Goal: Answer question/provide support: Share knowledge or assist other users

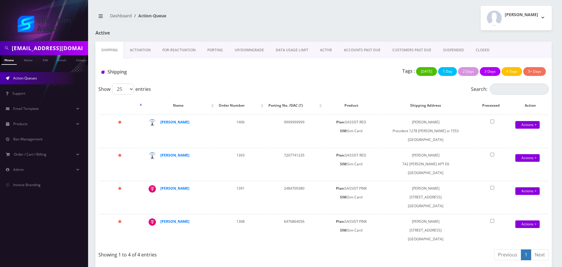
click at [74, 50] on input "chanabrod7@gmail.com" at bounding box center [49, 48] width 75 height 11
paste input "934-223-9188"
click at [37, 48] on input "934-223-9188" at bounding box center [49, 48] width 75 height 11
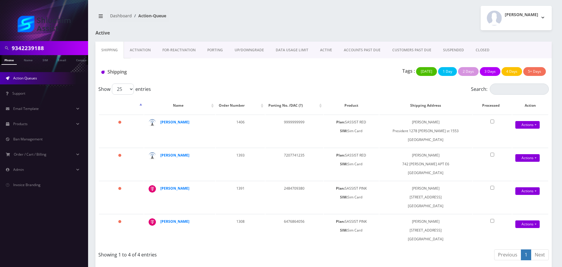
type input "9342239188"
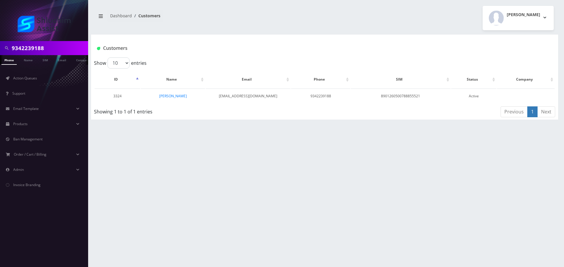
click at [174, 93] on td "[PERSON_NAME]" at bounding box center [173, 96] width 64 height 15
click at [172, 97] on link "[PERSON_NAME]" at bounding box center [173, 96] width 28 height 5
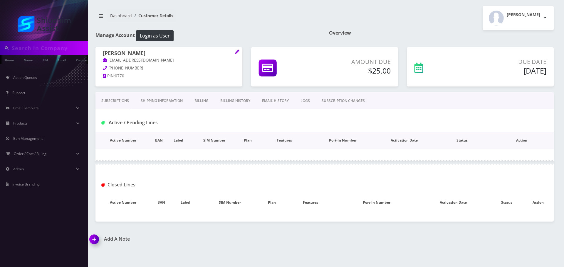
click at [277, 135] on th "Features" at bounding box center [284, 140] width 55 height 17
type input "9342239188"
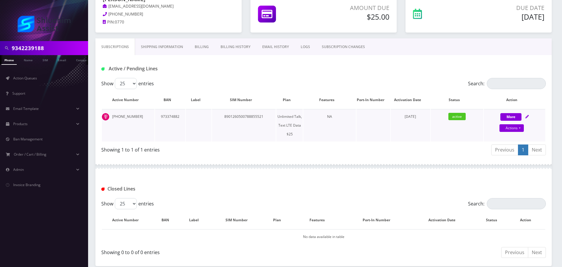
scroll to position [52, 0]
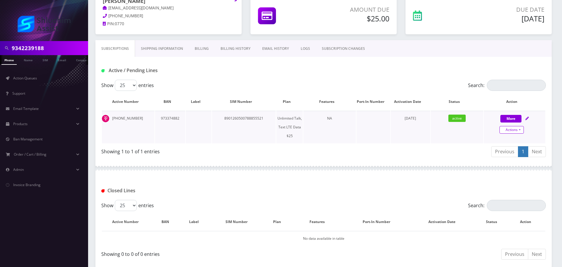
click at [512, 128] on link "Actions" at bounding box center [511, 130] width 24 height 8
select select "Sim Card"
select select "110"
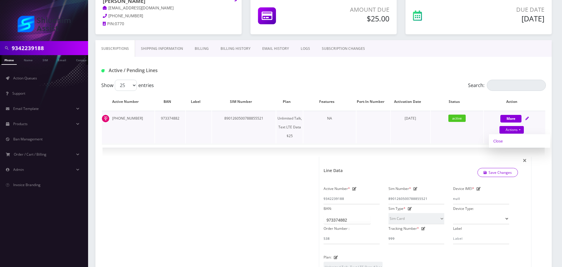
click at [506, 144] on link "Close" at bounding box center [519, 141] width 61 height 9
type input "08/31/2025"
select select "Sim Card"
select select "110"
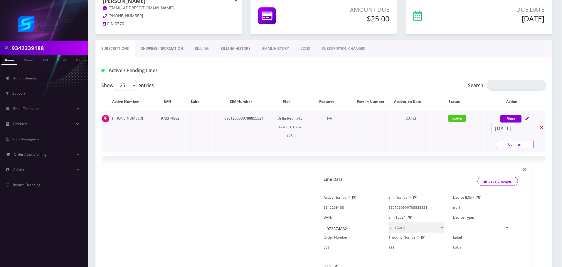
click at [509, 147] on link "Confirm" at bounding box center [514, 144] width 38 height 7
select select "Sim Card"
select select "110"
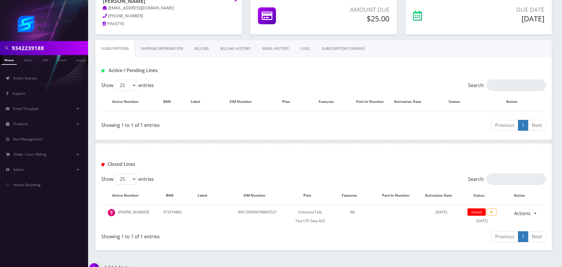
scroll to position [19, 0]
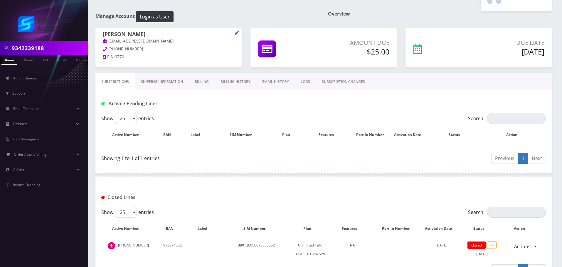
click at [63, 49] on input "9342239188" at bounding box center [49, 48] width 75 height 11
paste input "3155801656"
type input "3155801656"
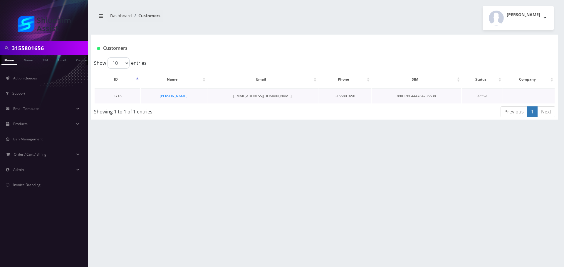
click at [171, 101] on td "[PERSON_NAME]" at bounding box center [174, 96] width 66 height 15
click at [177, 96] on link "[PERSON_NAME]" at bounding box center [174, 96] width 28 height 5
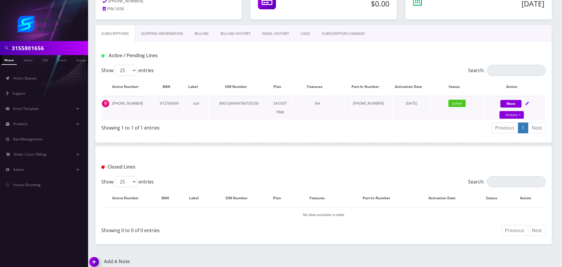
scroll to position [73, 0]
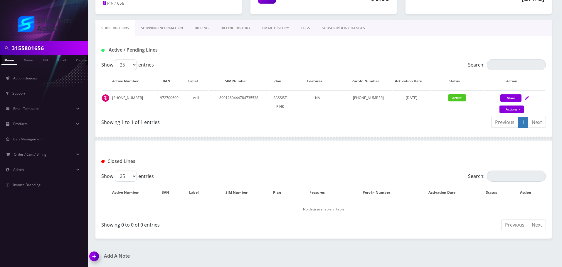
click at [263, 60] on div "Show 25 50 100 250 500 entries" at bounding box center [267, 64] width 333 height 11
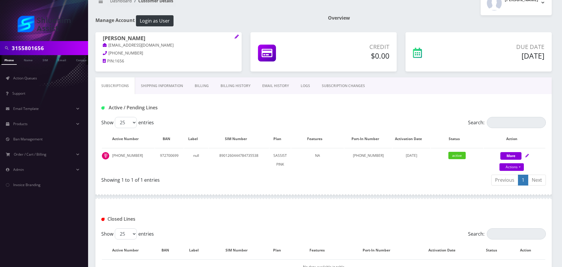
scroll to position [14, 0]
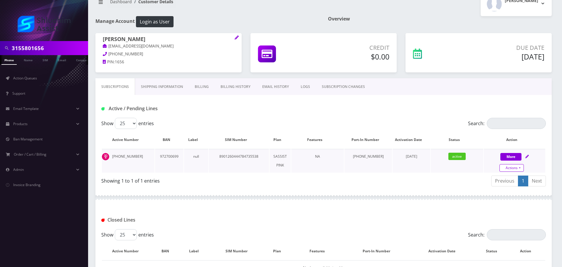
click at [511, 171] on link "Actions" at bounding box center [511, 168] width 24 height 8
select select "Sim Card"
select select "74"
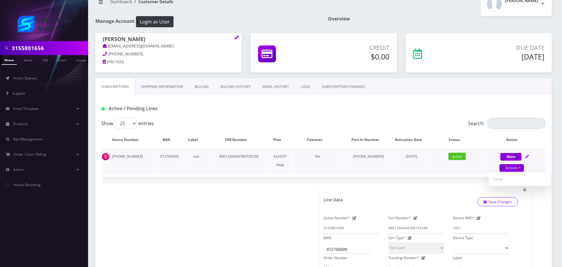
click at [505, 179] on link "Close" at bounding box center [519, 179] width 61 height 9
type input "08/31/2025"
select select "Sim Card"
select select "74"
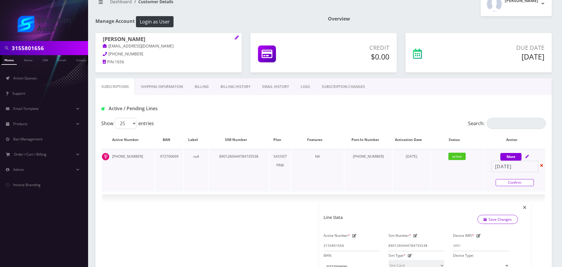
click at [515, 184] on link "Confirm" at bounding box center [514, 182] width 38 height 7
select select "Sim Card"
select select "74"
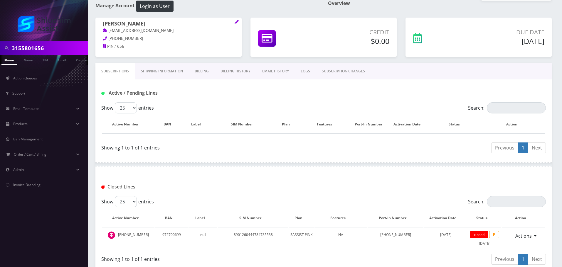
scroll to position [64, 0]
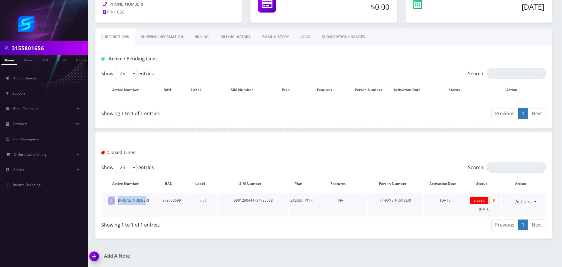
drag, startPoint x: 145, startPoint y: 200, endPoint x: 114, endPoint y: 201, distance: 30.2
click at [114, 201] on td "315-580-1656" at bounding box center [128, 205] width 53 height 24
copy td "315-580-1656"
click at [122, 204] on td "315-580-1656" at bounding box center [128, 205] width 53 height 24
drag, startPoint x: 122, startPoint y: 202, endPoint x: 155, endPoint y: 202, distance: 33.8
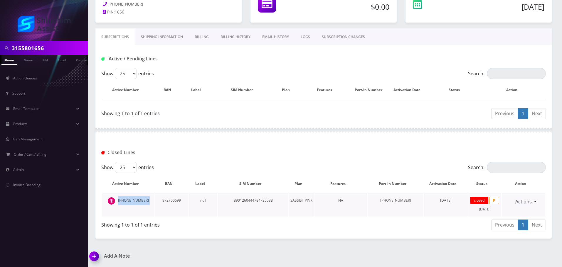
click at [155, 202] on tr "315-580-1656 972700699 null 8901260444784735538 SASSIST PINK NA 315-580-1656 Ju…" at bounding box center [323, 205] width 443 height 24
copy td "315-580-1656"
click at [70, 48] on input "3155801656" at bounding box center [49, 48] width 75 height 11
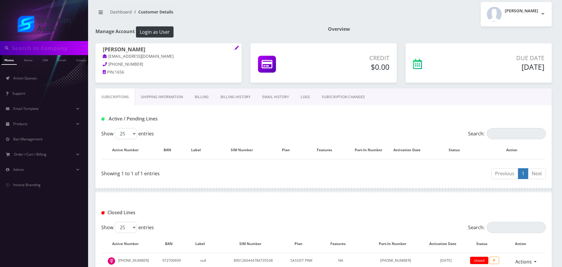
scroll to position [0, 0]
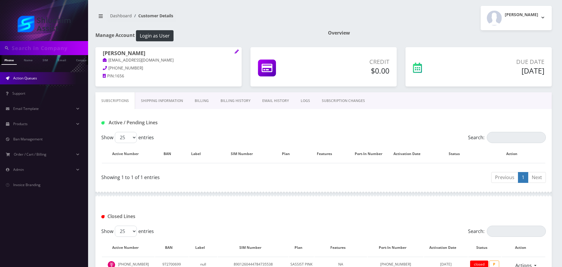
click at [33, 80] on span "Action Queues" at bounding box center [25, 78] width 24 height 5
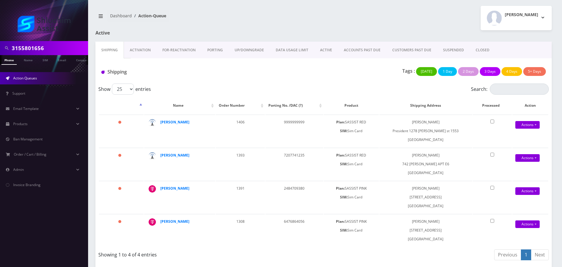
click at [354, 48] on link "ACCOUNTS PAST DUE" at bounding box center [362, 50] width 48 height 17
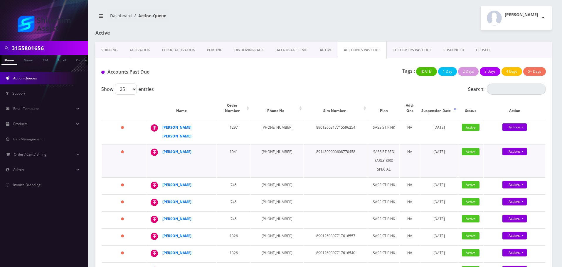
click at [271, 158] on td "[PHONE_NUMBER]" at bounding box center [277, 160] width 52 height 33
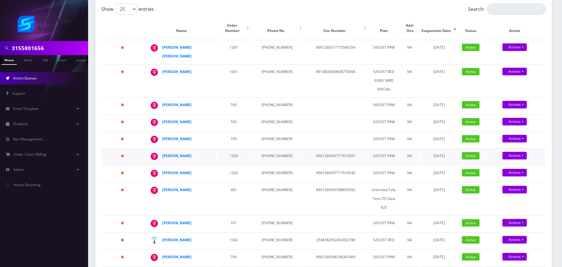
scroll to position [88, 0]
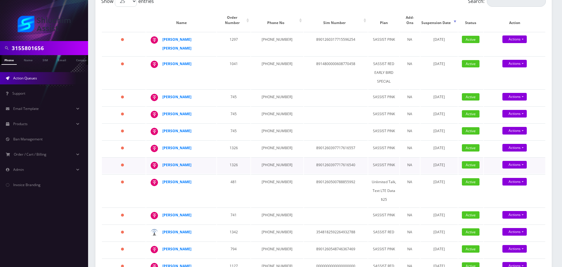
click at [281, 158] on td "934-867-8938" at bounding box center [277, 166] width 52 height 16
click at [281, 158] on td "[PHONE_NUMBER]" at bounding box center [277, 166] width 52 height 16
copy td "[PHONE_NUMBER]"
click at [266, 141] on td "934-867-8906" at bounding box center [277, 149] width 52 height 16
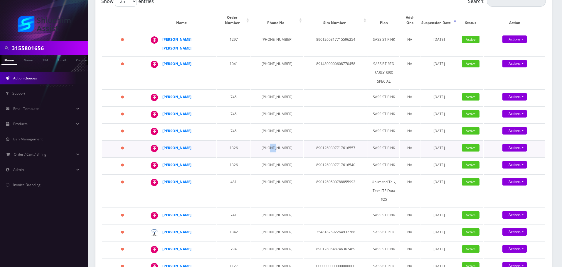
click at [266, 141] on td "934-867-8906" at bounding box center [277, 149] width 52 height 16
copy td "934-867-8906"
click at [269, 124] on td "929-594-8742" at bounding box center [277, 132] width 52 height 16
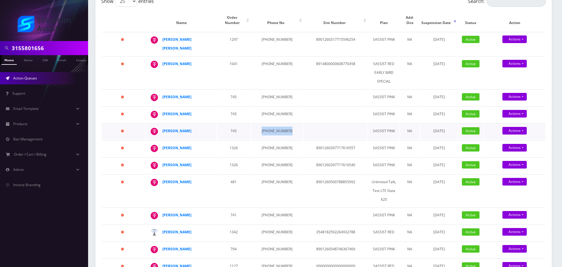
click at [269, 124] on td "929-594-8742" at bounding box center [277, 132] width 52 height 16
copy td "929-594-8742"
click at [276, 107] on td "929-633-1234" at bounding box center [277, 115] width 52 height 16
click at [276, 107] on td "[PHONE_NUMBER]" at bounding box center [277, 115] width 52 height 16
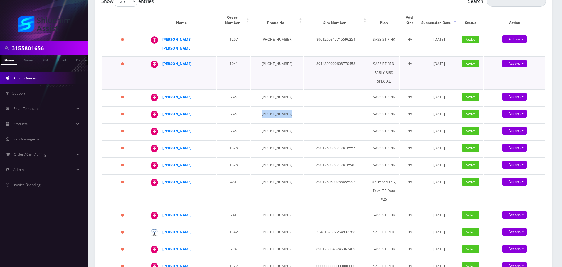
copy td "[PHONE_NUMBER]"
click at [308, 107] on td at bounding box center [336, 115] width 64 height 16
click at [269, 90] on td "[PHONE_NUMBER]" at bounding box center [277, 98] width 52 height 16
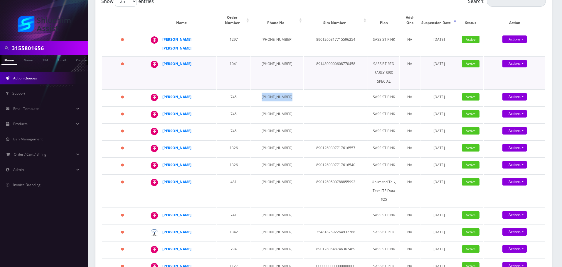
copy td "[PHONE_NUMBER]"
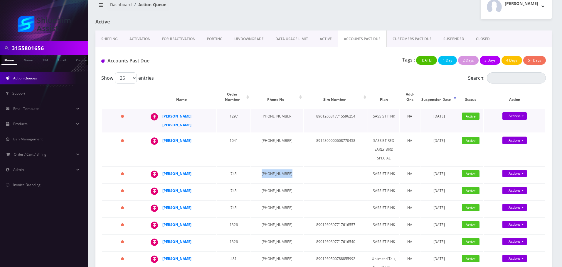
scroll to position [0, 0]
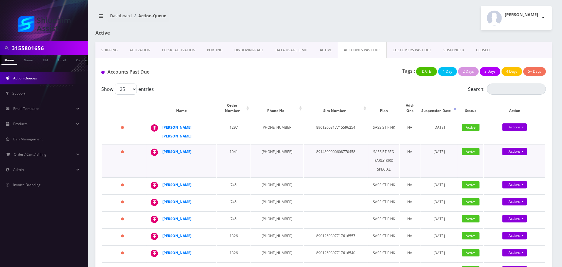
click at [274, 144] on td "[PHONE_NUMBER]" at bounding box center [277, 160] width 52 height 33
copy td "[PHONE_NUMBER]"
click at [269, 125] on td "[PHONE_NUMBER]" at bounding box center [277, 132] width 52 height 24
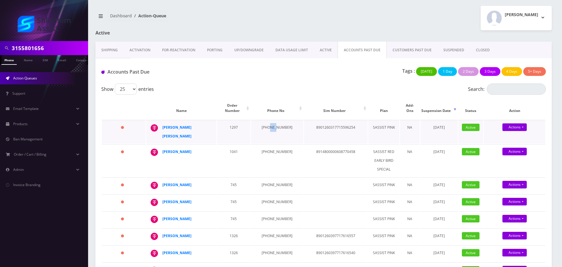
click at [269, 125] on td "[PHONE_NUMBER]" at bounding box center [277, 132] width 52 height 24
copy td "646-842-8039"
click at [208, 123] on td "menachem mendel banin" at bounding box center [181, 132] width 70 height 24
drag, startPoint x: 207, startPoint y: 122, endPoint x: 210, endPoint y: 123, distance: 3.3
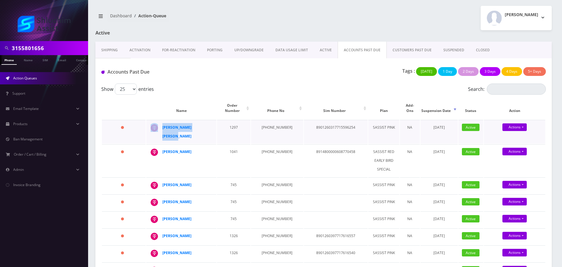
click at [207, 123] on td "menachem mendel banin" at bounding box center [181, 132] width 70 height 24
click at [211, 123] on td "menachem mendel banin" at bounding box center [181, 132] width 70 height 24
drag, startPoint x: 211, startPoint y: 123, endPoint x: 208, endPoint y: 124, distance: 3.5
click at [208, 124] on td "menachem mendel banin" at bounding box center [181, 132] width 70 height 24
click at [209, 122] on td "menachem mendel banin" at bounding box center [181, 132] width 70 height 24
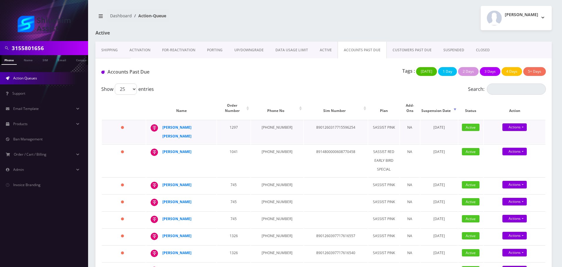
click at [209, 122] on td "menachem mendel banin" at bounding box center [181, 132] width 70 height 24
click at [212, 122] on td "menachem mendel banin" at bounding box center [181, 132] width 70 height 24
drag, startPoint x: 212, startPoint y: 122, endPoint x: 204, endPoint y: 123, distance: 7.4
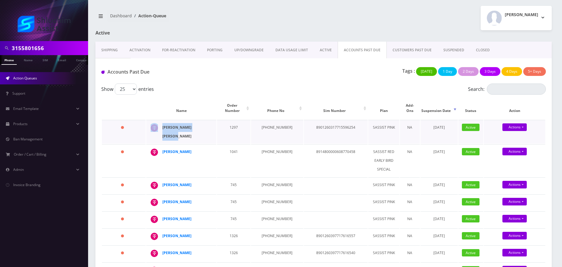
click at [204, 123] on td "menachem mendel banin" at bounding box center [181, 132] width 70 height 24
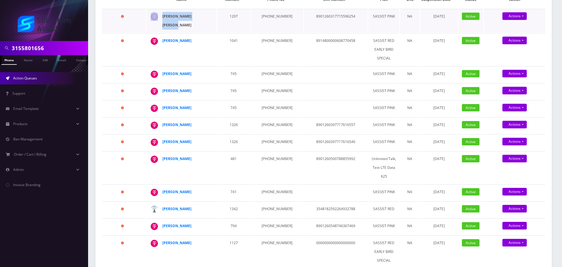
scroll to position [117, 0]
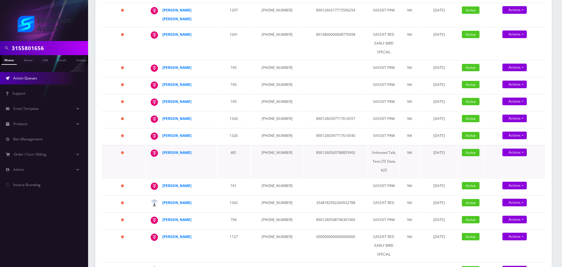
click at [166, 164] on td "Uri Libersohn" at bounding box center [181, 161] width 70 height 33
drag, startPoint x: 205, startPoint y: 124, endPoint x: 164, endPoint y: 124, distance: 41.1
click at [163, 131] on div "Abraham Hendel" at bounding box center [184, 135] width 45 height 9
copy strong "Abraham Hendel"
drag, startPoint x: 198, startPoint y: 106, endPoint x: 155, endPoint y: 106, distance: 43.1
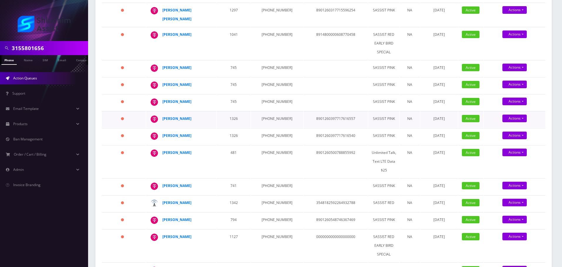
click at [210, 114] on div "Abraham Hendel" at bounding box center [210, 114] width 0 height 0
copy div "Abraham Hendel"
drag, startPoint x: 199, startPoint y: 92, endPoint x: 160, endPoint y: 90, distance: 38.5
click at [160, 94] on td "[PERSON_NAME]" at bounding box center [181, 102] width 70 height 16
copy div "[PERSON_NAME]"
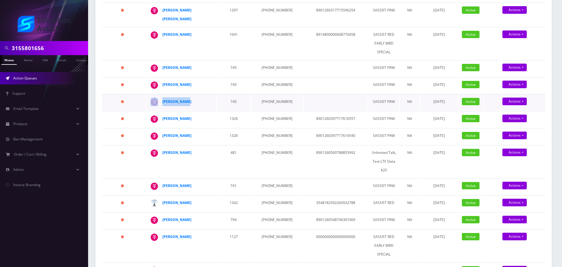
click at [199, 97] on div "[PERSON_NAME]" at bounding box center [184, 101] width 45 height 9
drag, startPoint x: 199, startPoint y: 90, endPoint x: 165, endPoint y: 91, distance: 33.8
click at [165, 97] on div "[PERSON_NAME]" at bounding box center [184, 101] width 45 height 9
drag, startPoint x: 193, startPoint y: 74, endPoint x: 159, endPoint y: 73, distance: 33.8
click at [210, 80] on div "[PERSON_NAME]" at bounding box center [210, 80] width 0 height 0
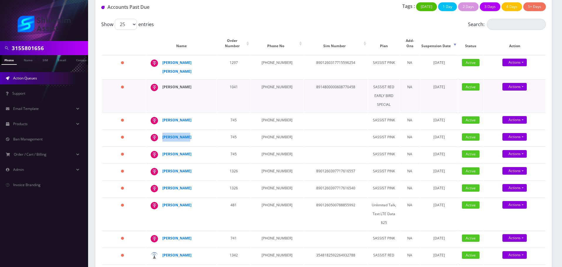
scroll to position [59, 0]
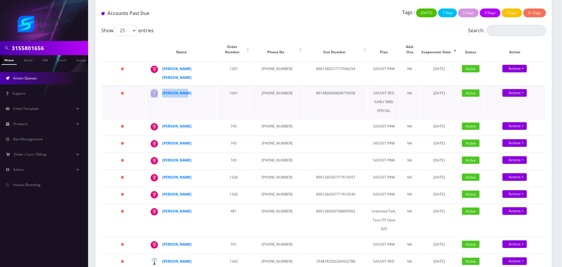
drag, startPoint x: 186, startPoint y: 80, endPoint x: 154, endPoint y: 80, distance: 32.3
click at [210, 89] on div "Shmuel Perl" at bounding box center [210, 89] width 0 height 0
drag, startPoint x: 210, startPoint y: 64, endPoint x: 179, endPoint y: 72, distance: 31.8
click at [166, 64] on td "menachem mendel banin" at bounding box center [181, 73] width 70 height 24
click at [211, 65] on td "menachem mendel banin" at bounding box center [181, 73] width 70 height 24
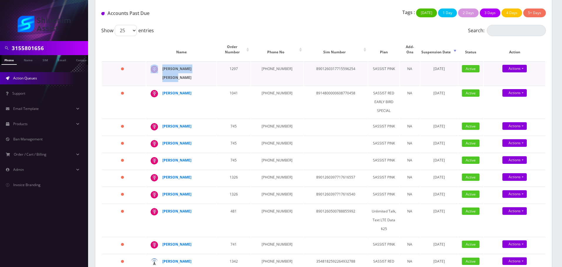
drag, startPoint x: 213, startPoint y: 63, endPoint x: 206, endPoint y: 63, distance: 6.8
click at [206, 63] on td "menachem mendel banin" at bounding box center [181, 73] width 70 height 24
click at [191, 66] on strong "menachem mendel banin" at bounding box center [176, 73] width 29 height 14
drag, startPoint x: 190, startPoint y: 82, endPoint x: 184, endPoint y: 81, distance: 6.5
click at [190, 89] on div "Shmuel Perl" at bounding box center [184, 93] width 45 height 9
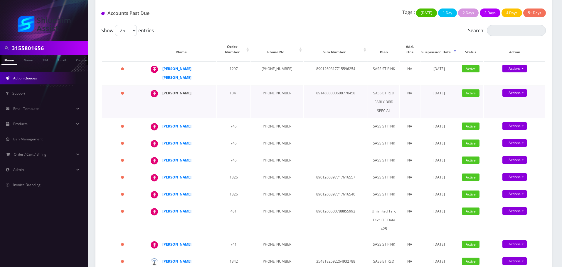
click at [171, 91] on strong "Shmuel Perl" at bounding box center [176, 93] width 29 height 5
drag, startPoint x: 196, startPoint y: 114, endPoint x: 163, endPoint y: 115, distance: 32.9
click at [163, 122] on div "[PERSON_NAME]" at bounding box center [184, 126] width 45 height 9
drag, startPoint x: 195, startPoint y: 128, endPoint x: 154, endPoint y: 118, distance: 42.2
click at [160, 136] on td "[PERSON_NAME]" at bounding box center [181, 144] width 70 height 16
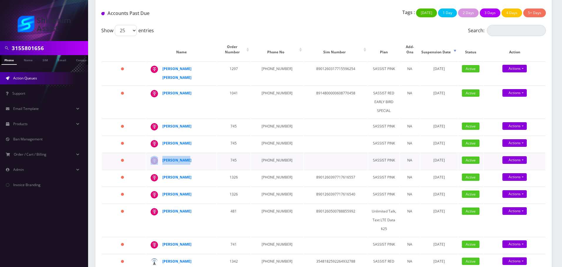
drag, startPoint x: 193, startPoint y: 147, endPoint x: 161, endPoint y: 149, distance: 32.0
click at [161, 153] on td "[PERSON_NAME]" at bounding box center [181, 161] width 70 height 16
drag, startPoint x: 202, startPoint y: 169, endPoint x: 167, endPoint y: 167, distance: 35.0
click at [210, 173] on div "Abraham Hendel" at bounding box center [210, 173] width 0 height 0
drag, startPoint x: 198, startPoint y: 182, endPoint x: 161, endPoint y: 183, distance: 37.0
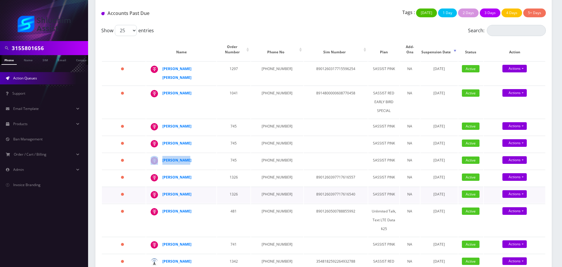
click at [161, 187] on td "Abraham Hendel" at bounding box center [181, 195] width 70 height 16
click at [58, 43] on input "3155801656" at bounding box center [49, 48] width 75 height 11
paste input "934-867-8938"
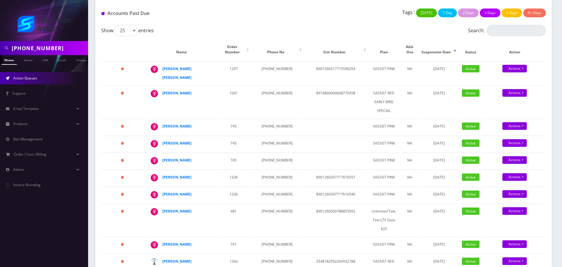
click at [37, 49] on input "934-867-8938" at bounding box center [49, 48] width 75 height 11
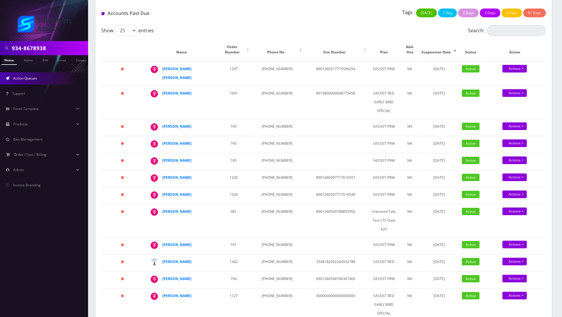
click at [217, 21] on div "Accounts Past Due Tags : Today 1 Day 2 Days 3 Days 4 Days 5+ Days" at bounding box center [323, 12] width 456 height 25
click at [189, 26] on div "Show 25 50 100 250 500 1000 entries" at bounding box center [267, 30] width 333 height 11
click at [333, 14] on div "Tags : Today 1 Day 2 Days 3 Days 4 Days 5+ Days" at bounding box center [399, 15] width 302 height 12
click at [363, 17] on div "Tags : Today 1 Day 2 Days 3 Days 4 Days 5+ Days" at bounding box center [399, 15] width 302 height 12
click at [335, 17] on div "Tags : Today 1 Day 2 Days 3 Days 4 Days 5+ Days" at bounding box center [399, 15] width 302 height 12
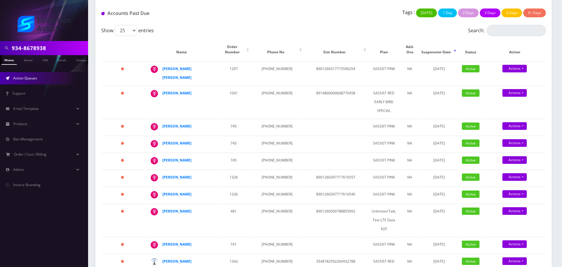
click at [56, 47] on input "934-8678938" at bounding box center [49, 48] width 75 height 11
click at [39, 47] on input "934-8678938" at bounding box center [49, 48] width 75 height 11
click at [27, 46] on input "934-8678938" at bounding box center [49, 48] width 75 height 11
type input "9348678938"
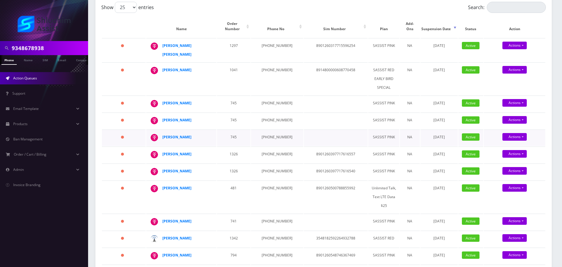
scroll to position [147, 0]
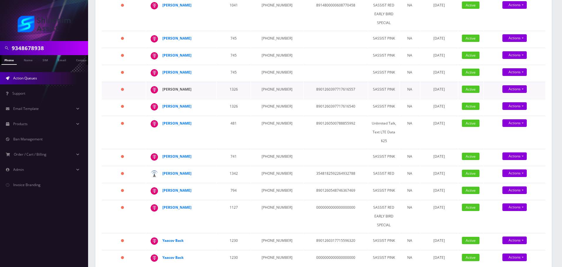
click at [185, 87] on strong "Abraham Hendel" at bounding box center [176, 89] width 29 height 5
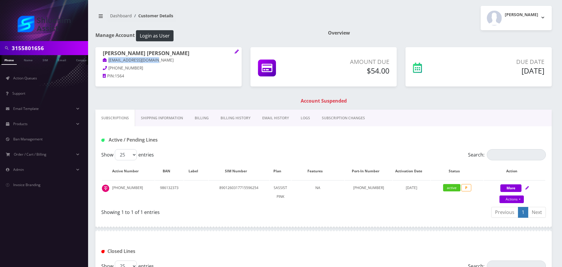
drag, startPoint x: 166, startPoint y: 63, endPoint x: 107, endPoint y: 63, distance: 58.7
click at [107, 63] on p "veniceghetto@gmail.com" at bounding box center [168, 60] width 131 height 6
copy link "veniceghetto@gmail.com"
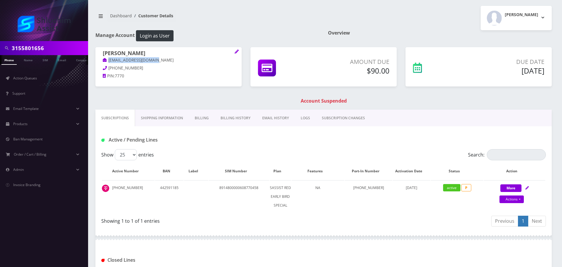
drag, startPoint x: 168, startPoint y: 62, endPoint x: 108, endPoint y: 62, distance: 59.6
click at [108, 62] on p "[EMAIL_ADDRESS][DOMAIN_NAME]" at bounding box center [168, 60] width 131 height 6
copy link "[EMAIL_ADDRESS][DOMAIN_NAME]"
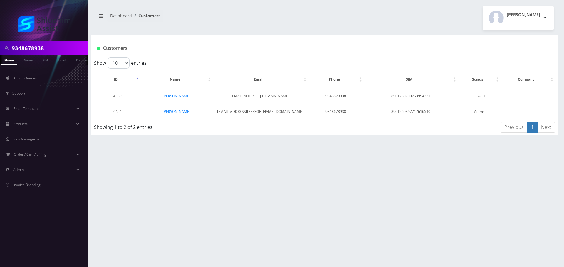
click at [59, 52] on input "9348678938" at bounding box center [49, 48] width 75 height 11
paste input "-867-"
click at [43, 51] on input "[PHONE_NUMBER]" at bounding box center [49, 48] width 75 height 11
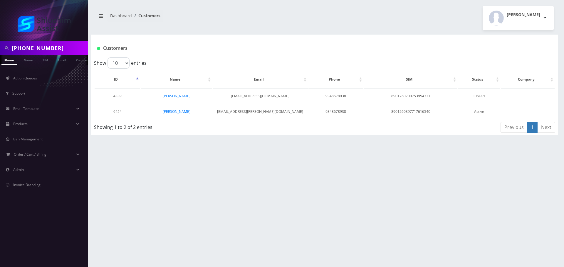
click at [42, 51] on input "[PHONE_NUMBER]" at bounding box center [49, 48] width 75 height 11
type input "9348678938"
click at [53, 42] on div "9348678938" at bounding box center [44, 48] width 88 height 14
click at [53, 43] on div "9348678938" at bounding box center [44, 48] width 88 height 14
click at [51, 47] on input "9348678938" at bounding box center [49, 48] width 75 height 11
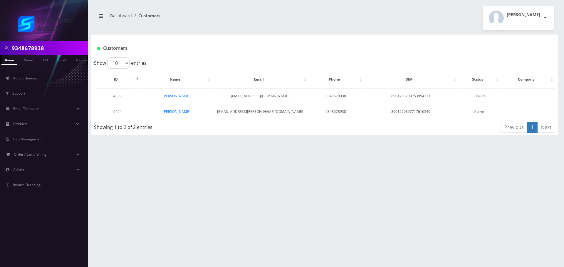
click at [51, 47] on input "9348678938" at bounding box center [49, 48] width 75 height 11
paste input "-867-8938"
click at [35, 47] on input "934-867-8938" at bounding box center [49, 48] width 75 height 11
type input "9348678938"
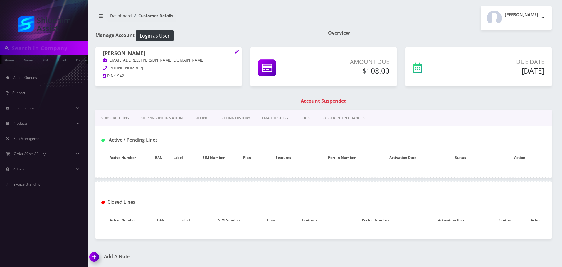
type input "9348678938"
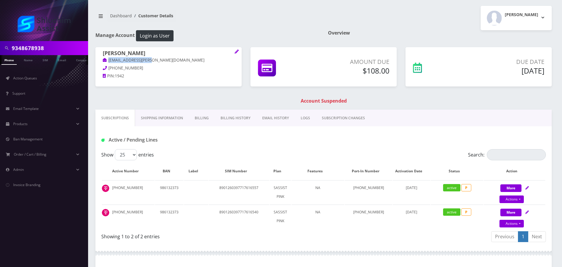
drag, startPoint x: 156, startPoint y: 60, endPoint x: 105, endPoint y: 60, distance: 51.1
click at [105, 60] on p "[EMAIL_ADDRESS][PERSON_NAME][DOMAIN_NAME]" at bounding box center [168, 60] width 131 height 6
copy link "[EMAIL_ADDRESS][PERSON_NAME][DOMAIN_NAME]"
click at [232, 122] on link "Billing History" at bounding box center [236, 118] width 42 height 17
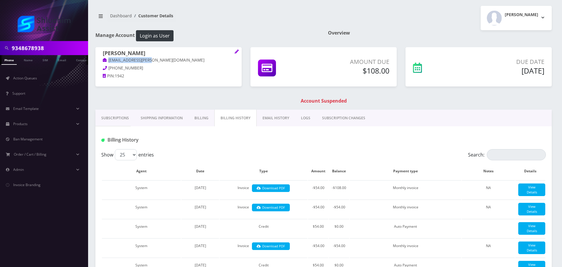
click at [268, 117] on link "EMAIL HISTORY" at bounding box center [276, 118] width 38 height 17
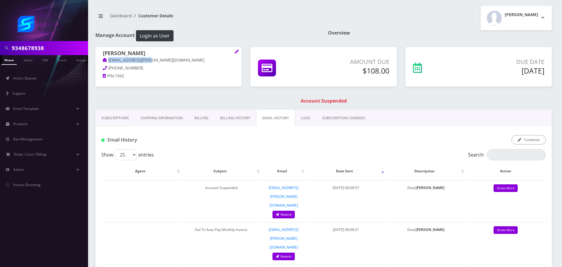
click at [227, 114] on link "Billing History" at bounding box center [235, 118] width 42 height 17
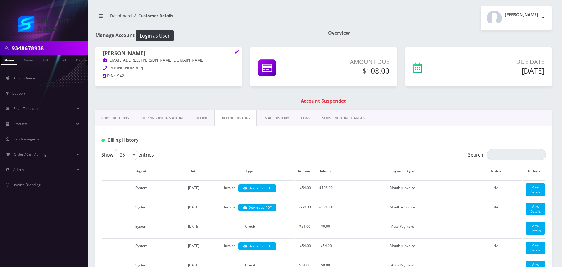
click at [266, 127] on div "Billing History" at bounding box center [323, 138] width 456 height 23
click at [250, 120] on link "Billing History" at bounding box center [235, 118] width 42 height 17
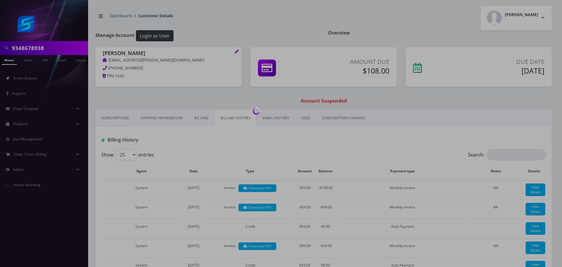
click at [282, 120] on div at bounding box center [281, 133] width 562 height 267
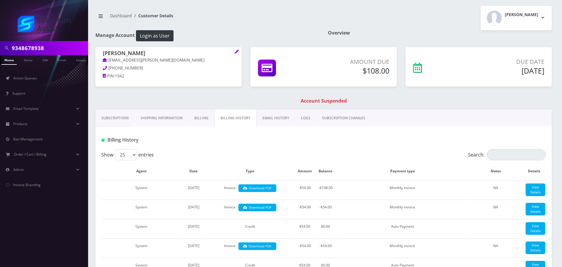
click at [281, 120] on link "EMAIL HISTORY" at bounding box center [276, 118] width 38 height 17
click at [274, 120] on link "EMAIL HISTORY" at bounding box center [275, 118] width 39 height 17
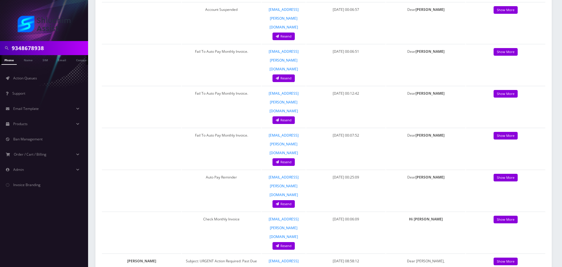
scroll to position [205, 0]
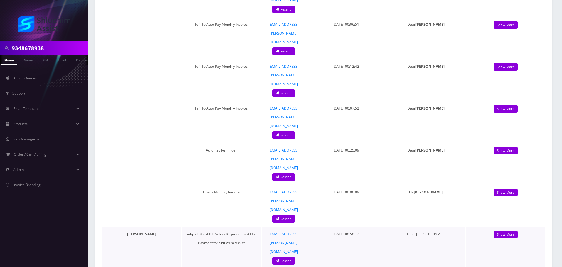
click at [371, 227] on td "July 30, 2025 08:58:12" at bounding box center [345, 247] width 79 height 41
drag, startPoint x: 355, startPoint y: 131, endPoint x: 388, endPoint y: 131, distance: 33.5
click at [386, 227] on tr "Menachem Wagner Subject: URGENT Action Required: Past Due Payment for Shluchim …" at bounding box center [323, 247] width 443 height 41
click at [388, 227] on td "Dear Abraham," at bounding box center [425, 247] width 79 height 41
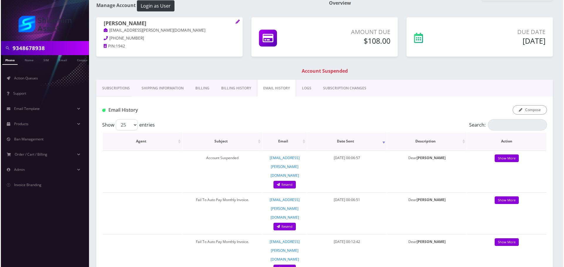
scroll to position [29, 0]
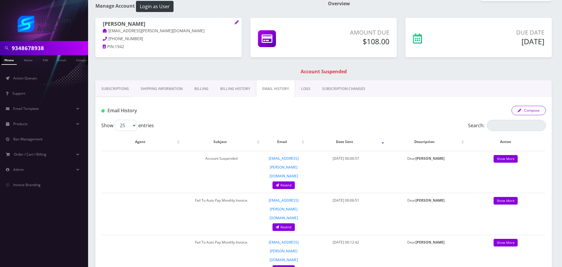
click at [540, 112] on button "Compose" at bounding box center [528, 110] width 34 height 9
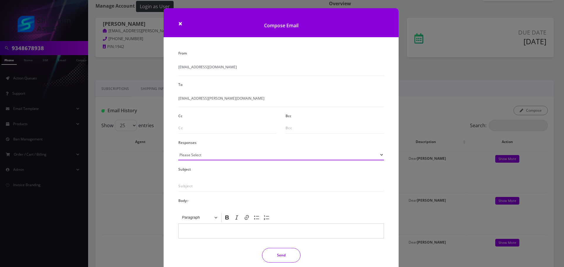
click at [294, 158] on select "Please Select TMobile port Unable to activate CH Pickup Past Due Pick up follow…" at bounding box center [280, 154] width 205 height 11
select select "29"
click at [178, 149] on select "Please Select TMobile port Unable to activate CH Pickup Past Due Pick up follow…" at bounding box center [280, 154] width 205 height 11
type input "Subject: URGENT Action Required: Past Due Payment for Shluchim Assist"
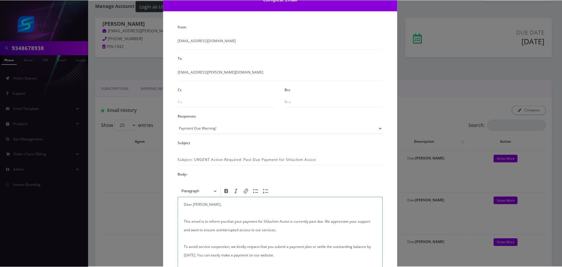
scroll to position [96, 0]
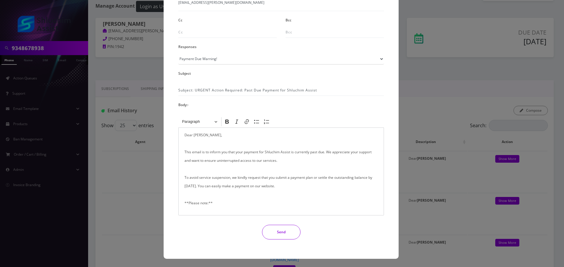
click at [277, 234] on button "Send" at bounding box center [281, 232] width 38 height 15
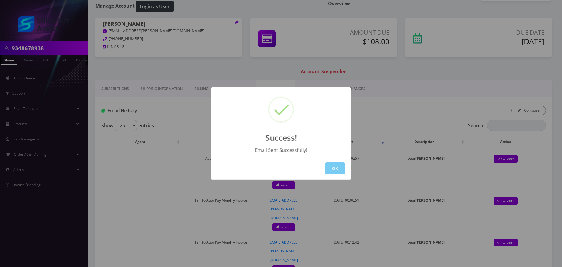
click at [334, 167] on button "OK" at bounding box center [335, 169] width 20 height 12
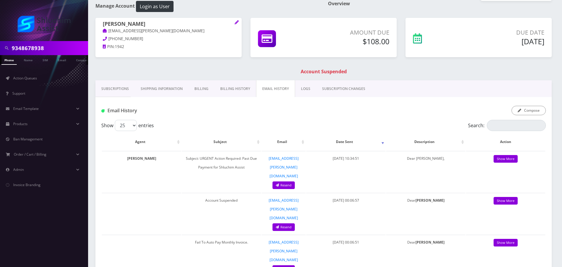
scroll to position [0, 3]
click at [47, 47] on input "9348678938" at bounding box center [49, 48] width 75 height 11
paste input "29-594-8742"
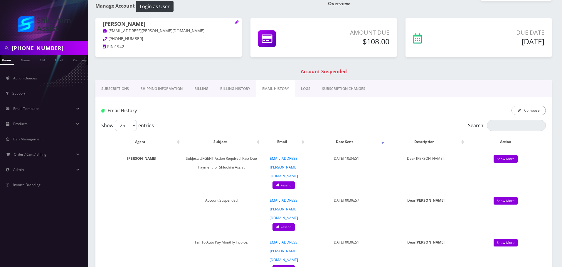
click at [34, 48] on input "929-594-8742" at bounding box center [49, 48] width 75 height 11
type input "9295948742"
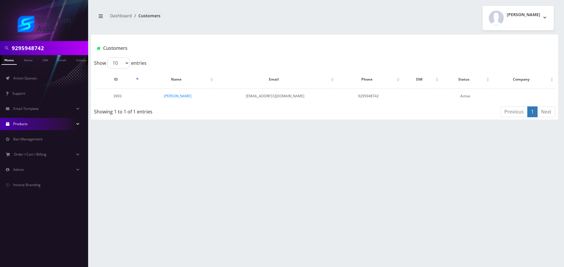
scroll to position [0, 3]
click at [172, 98] on link "[PERSON_NAME]" at bounding box center [178, 96] width 28 height 5
click at [174, 97] on link "[PERSON_NAME]" at bounding box center [178, 96] width 28 height 5
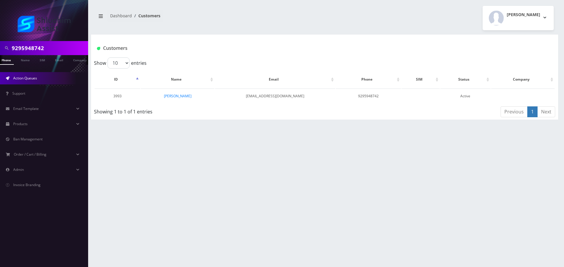
click at [27, 82] on link "Action Queues" at bounding box center [44, 78] width 88 height 12
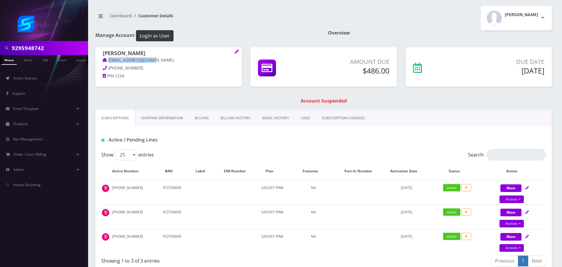
drag, startPoint x: 155, startPoint y: 62, endPoint x: 105, endPoint y: 63, distance: 50.2
click at [102, 62] on div "[PERSON_NAME] [PERSON_NAME][EMAIL_ADDRESS][DOMAIN_NAME] [PHONE_NUMBER] PIN: 1234" at bounding box center [168, 65] width 146 height 37
copy link "[EMAIL_ADDRESS][DOMAIN_NAME]"
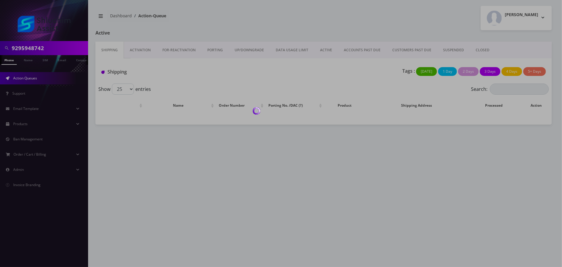
click at [362, 50] on link "ACCOUNTS PAST DUE" at bounding box center [362, 50] width 48 height 17
click at [362, 50] on div at bounding box center [282, 133] width 564 height 267
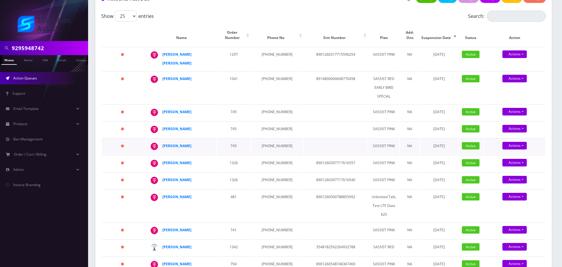
scroll to position [88, 0]
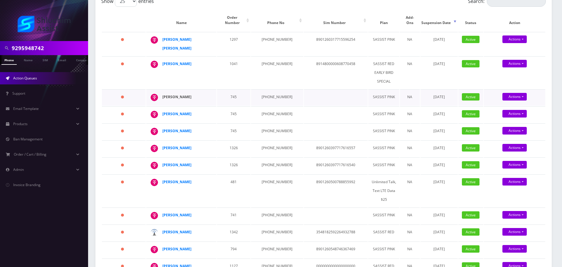
click at [184, 95] on strong "[PERSON_NAME]" at bounding box center [176, 97] width 29 height 5
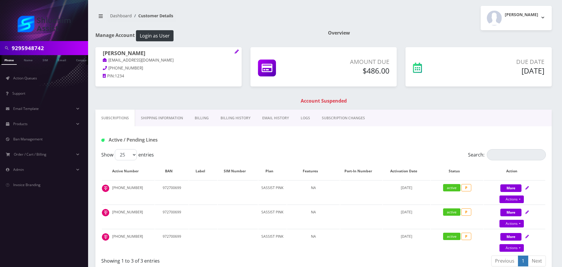
click at [229, 120] on link "Billing History" at bounding box center [236, 118] width 42 height 17
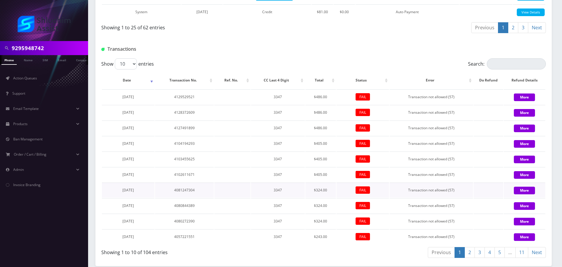
scroll to position [577, 0]
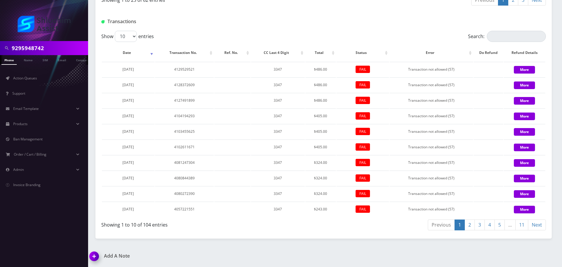
click at [467, 227] on link "2" at bounding box center [469, 225] width 10 height 11
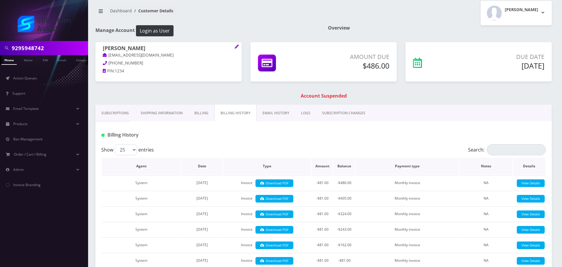
scroll to position [0, 0]
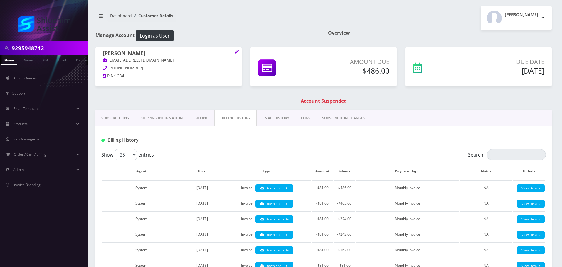
click at [273, 116] on link "EMAIL HISTORY" at bounding box center [276, 118] width 38 height 17
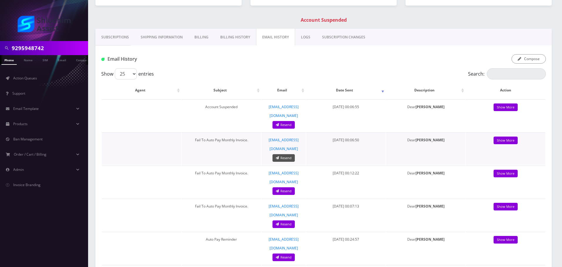
scroll to position [88, 0]
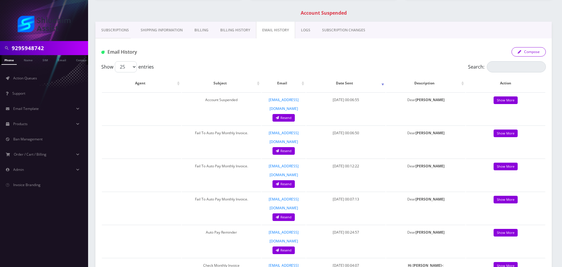
click at [519, 50] on icon "button" at bounding box center [519, 52] width 4 height 4
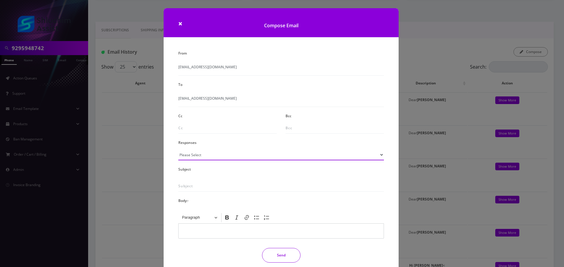
click at [203, 157] on select "Please Select TMobile port Unable to activate CH Pickup Past Due Pick up follow…" at bounding box center [280, 154] width 205 height 11
click at [92, 86] on div "× Compose Email From [EMAIL_ADDRESS][DOMAIN_NAME] To [EMAIL_ADDRESS][DOMAIN_NAM…" at bounding box center [282, 133] width 564 height 267
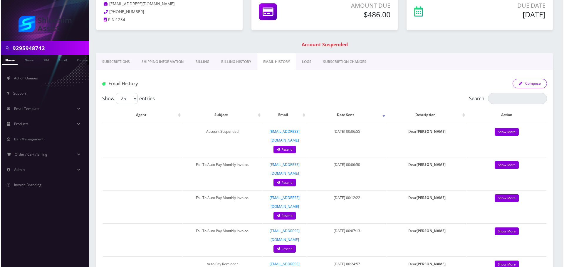
scroll to position [0, 0]
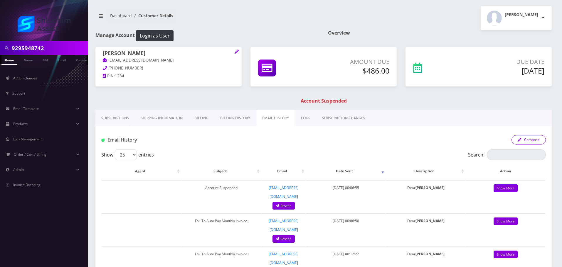
click at [534, 141] on button "Compose" at bounding box center [528, 139] width 34 height 9
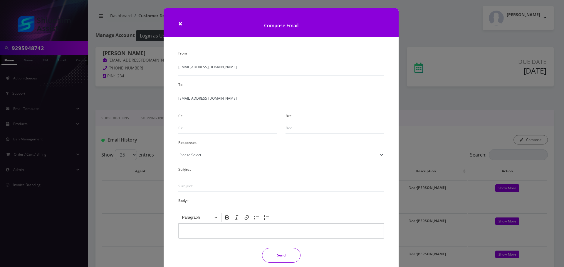
click at [238, 157] on select "Please Select TMobile port Unable to activate CH Pickup Past Due Pick up follow…" at bounding box center [280, 154] width 205 height 11
select select "29"
click at [178, 149] on select "Please Select TMobile port Unable to activate CH Pickup Past Due Pick up follow…" at bounding box center [280, 154] width 205 height 11
type input "Subject: URGENT Action Required: Past Due Payment for Shluchim Assist"
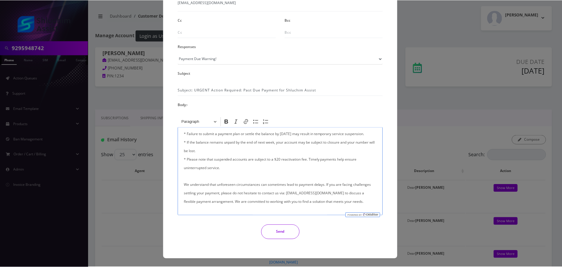
scroll to position [88, 0]
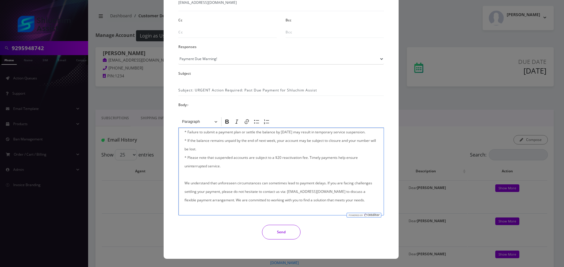
click at [280, 230] on button "Send" at bounding box center [281, 232] width 38 height 15
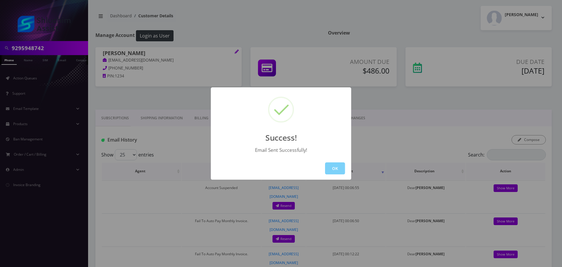
click at [339, 170] on button "OK" at bounding box center [335, 169] width 20 height 12
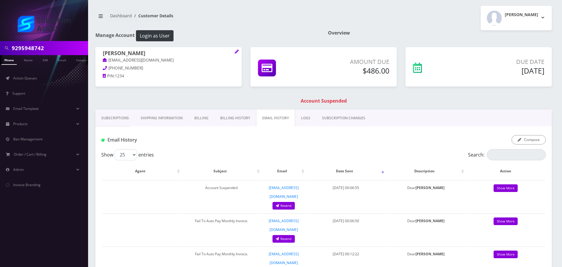
click at [111, 119] on link "Subscriptions" at bounding box center [114, 118] width 39 height 17
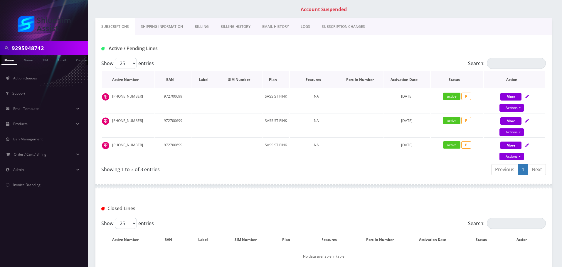
scroll to position [80, 0]
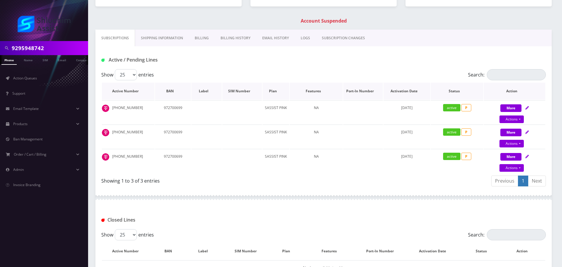
drag, startPoint x: 213, startPoint y: 91, endPoint x: 396, endPoint y: 92, distance: 183.2
click at [396, 92] on tr "Active Number BAN Label SIM Number Plan Features Port-In Number Activation Date…" at bounding box center [323, 91] width 443 height 17
click at [396, 92] on th "Activation Date" at bounding box center [406, 91] width 47 height 17
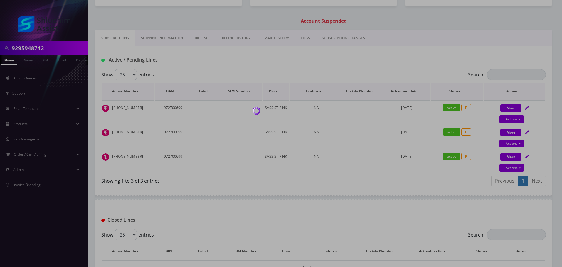
drag, startPoint x: 323, startPoint y: 92, endPoint x: 416, endPoint y: 92, distance: 93.3
click at [416, 92] on body "9295948742 Phone Name SIM Email Company Customer Action Queues Support Email Te…" at bounding box center [281, 123] width 562 height 406
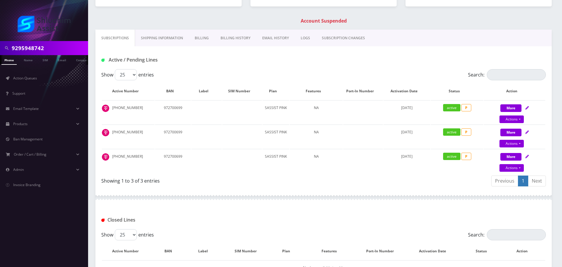
click at [58, 50] on input "9295948742" at bounding box center [49, 48] width 75 height 11
paste input "[PHONE_NUMBER]"
click at [39, 50] on input "[PHONE_NUMBER]" at bounding box center [49, 48] width 75 height 11
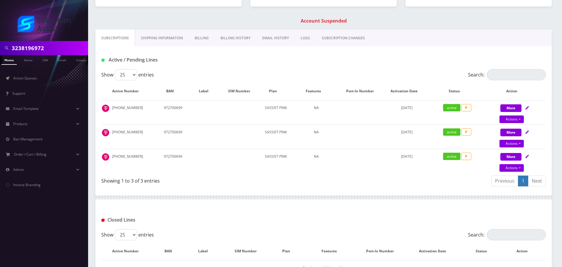
type input "3238196972"
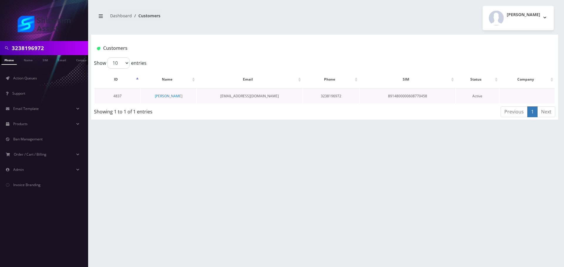
click at [179, 96] on td "[PERSON_NAME]" at bounding box center [168, 96] width 55 height 15
click at [173, 97] on link "[PERSON_NAME]" at bounding box center [169, 96] width 28 height 5
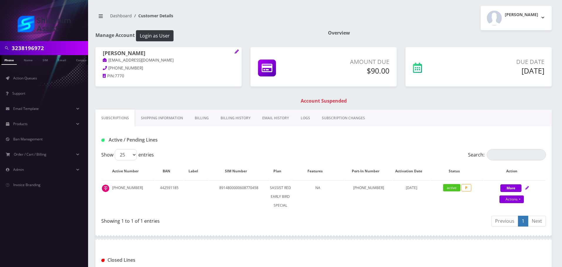
click at [237, 119] on link "Billing History" at bounding box center [236, 118] width 42 height 17
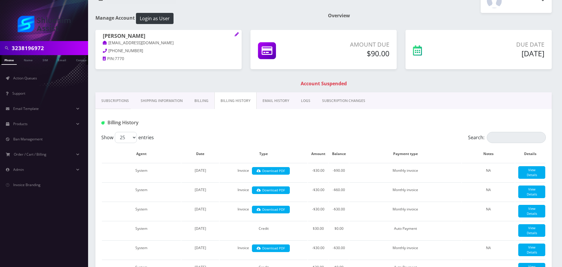
scroll to position [39, 0]
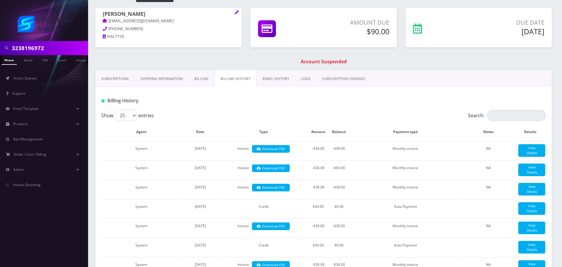
click at [268, 80] on link "EMAIL HISTORY" at bounding box center [276, 78] width 38 height 17
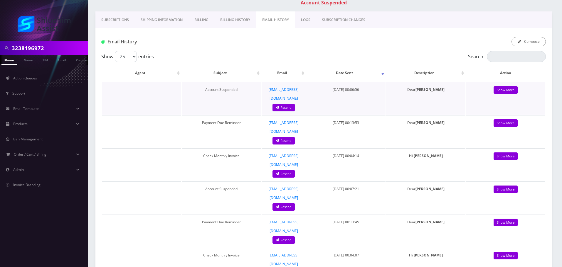
scroll to position [98, 0]
click at [241, 23] on link "Billing History" at bounding box center [235, 20] width 42 height 17
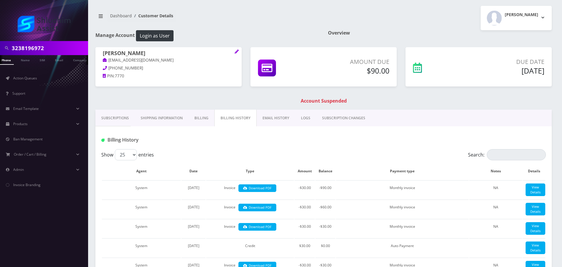
click at [280, 121] on link "EMAIL HISTORY" at bounding box center [276, 118] width 38 height 17
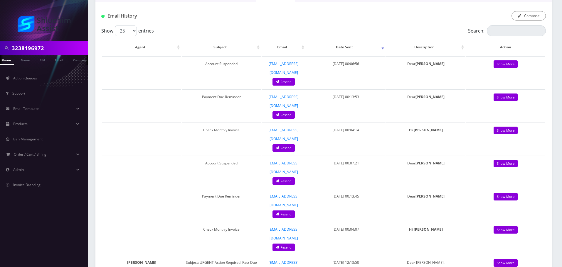
scroll to position [235, 0]
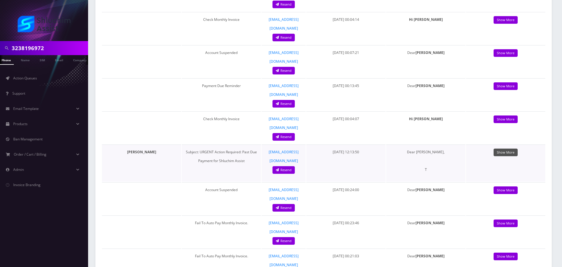
click at [502, 149] on link "Show More" at bounding box center [505, 153] width 24 height 8
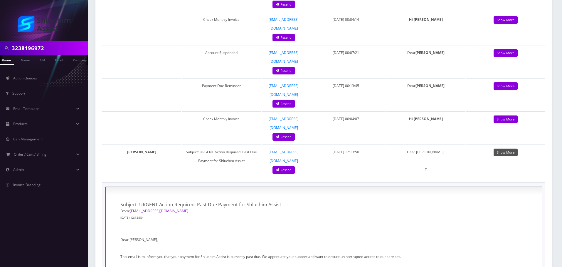
scroll to position [382, 0]
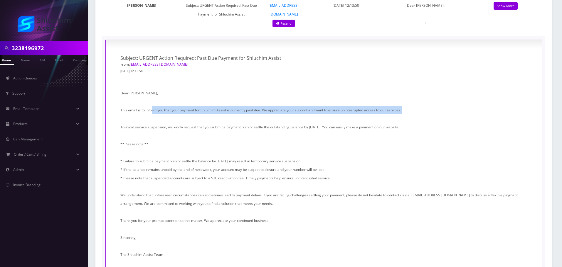
drag, startPoint x: 223, startPoint y: 63, endPoint x: 271, endPoint y: 69, distance: 48.3
click at [264, 89] on p "Dear Shmuel, This email is to inform you that your payment for Shluchim Assist …" at bounding box center [323, 178] width 407 height 179
click at [281, 89] on p "Dear Shmuel, This email is to inform you that your payment for Shluchim Assist …" at bounding box center [323, 178] width 407 height 179
drag, startPoint x: 294, startPoint y: 70, endPoint x: 323, endPoint y: 75, distance: 29.6
click at [308, 89] on p "Dear Shmuel, This email is to inform you that your payment for Shluchim Assist …" at bounding box center [323, 178] width 407 height 179
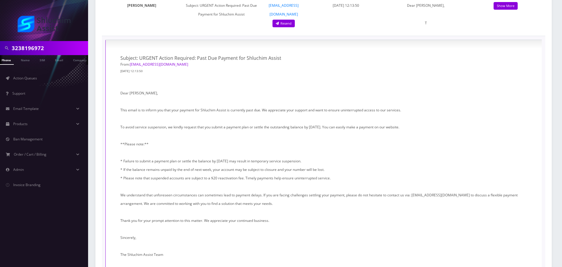
click at [323, 89] on p "Dear Shmuel, This email is to inform you that your payment for Shluchim Assist …" at bounding box center [323, 178] width 407 height 179
click at [326, 89] on p "Dear Shmuel, This email is to inform you that your payment for Shluchim Assist …" at bounding box center [323, 178] width 407 height 179
click at [344, 89] on p "Dear Shmuel, This email is to inform you that your payment for Shluchim Assist …" at bounding box center [323, 178] width 407 height 179
click at [311, 89] on p "Dear Shmuel, This email is to inform you that your payment for Shluchim Assist …" at bounding box center [323, 178] width 407 height 179
drag, startPoint x: 323, startPoint y: 75, endPoint x: 232, endPoint y: 62, distance: 91.9
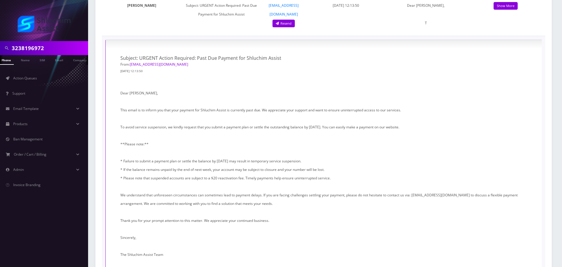
click at [322, 89] on p "Dear Shmuel, This email is to inform you that your payment for Shluchim Assist …" at bounding box center [323, 178] width 407 height 179
drag, startPoint x: 269, startPoint y: 70, endPoint x: 291, endPoint y: 73, distance: 21.9
click at [283, 89] on p "Dear Shmuel, This email is to inform you that your payment for Shluchim Assist …" at bounding box center [323, 178] width 407 height 179
click at [291, 89] on p "Dear Shmuel, This email is to inform you that your payment for Shluchim Assist …" at bounding box center [323, 178] width 407 height 179
drag, startPoint x: 246, startPoint y: 57, endPoint x: 317, endPoint y: 69, distance: 72.3
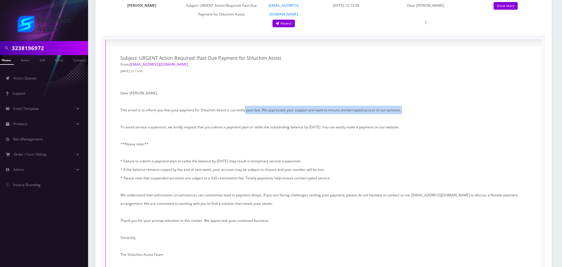
click at [309, 89] on p "Dear Shmuel, This email is to inform you that your payment for Shluchim Assist …" at bounding box center [323, 178] width 407 height 179
click at [319, 89] on p "Dear Shmuel, This email is to inform you that your payment for Shluchim Assist …" at bounding box center [323, 178] width 407 height 179
drag, startPoint x: 284, startPoint y: 59, endPoint x: 364, endPoint y: 76, distance: 82.3
click at [350, 89] on p "Dear Shmuel, This email is to inform you that your payment for Shluchim Assist …" at bounding box center [323, 178] width 407 height 179
click at [364, 89] on p "Dear Shmuel, This email is to inform you that your payment for Shluchim Assist …" at bounding box center [323, 178] width 407 height 179
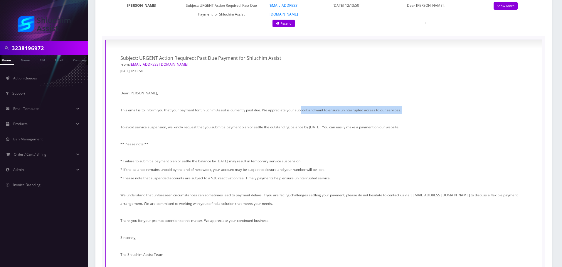
drag, startPoint x: 301, startPoint y: 57, endPoint x: 371, endPoint y: 76, distance: 71.8
click at [352, 89] on p "Dear Shmuel, This email is to inform you that your payment for Shluchim Assist …" at bounding box center [323, 178] width 407 height 179
drag, startPoint x: 371, startPoint y: 76, endPoint x: 306, endPoint y: 57, distance: 67.4
click at [371, 89] on p "Dear Shmuel, This email is to inform you that your payment for Shluchim Assist …" at bounding box center [323, 178] width 407 height 179
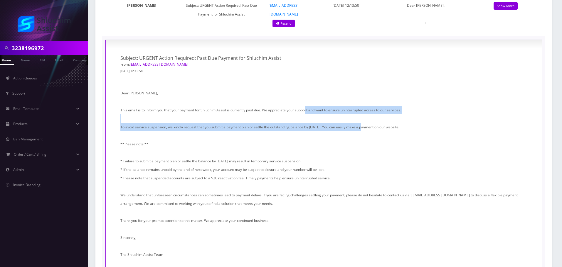
drag, startPoint x: 306, startPoint y: 57, endPoint x: 375, endPoint y: 80, distance: 73.0
click at [372, 89] on p "Dear Shmuel, This email is to inform you that your payment for Shluchim Assist …" at bounding box center [323, 178] width 407 height 179
click at [375, 89] on p "Dear Shmuel, This email is to inform you that your payment for Shluchim Assist …" at bounding box center [323, 178] width 407 height 179
drag, startPoint x: 316, startPoint y: 58, endPoint x: 368, endPoint y: 77, distance: 55.6
click at [368, 89] on p "Dear Shmuel, This email is to inform you that your payment for Shluchim Assist …" at bounding box center [323, 178] width 407 height 179
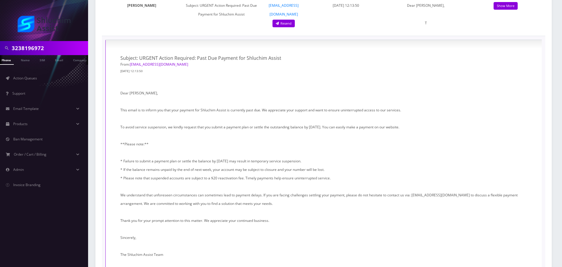
drag, startPoint x: 377, startPoint y: 80, endPoint x: 296, endPoint y: 56, distance: 84.7
click at [377, 89] on p "Dear Shmuel, This email is to inform you that your payment for Shluchim Assist …" at bounding box center [323, 178] width 407 height 179
drag, startPoint x: 297, startPoint y: 58, endPoint x: 359, endPoint y: 81, distance: 65.5
click at [351, 89] on p "Dear Shmuel, This email is to inform you that your payment for Shluchim Assist …" at bounding box center [323, 178] width 407 height 179
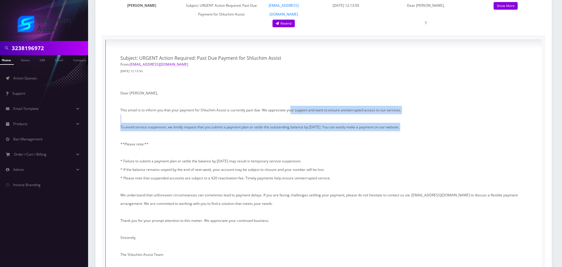
click at [373, 89] on p "Dear Shmuel, This email is to inform you that your payment for Shluchim Assist …" at bounding box center [323, 178] width 407 height 179
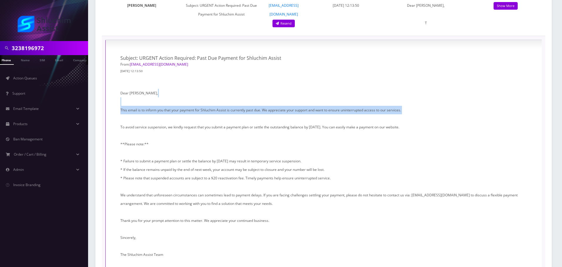
drag, startPoint x: 327, startPoint y: 72, endPoint x: 352, endPoint y: 79, distance: 26.3
click at [343, 89] on p "Dear Shmuel, This email is to inform you that your payment for Shluchim Assist …" at bounding box center [323, 178] width 407 height 179
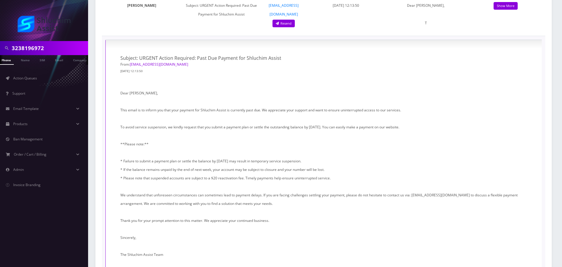
drag, startPoint x: 356, startPoint y: 79, endPoint x: 338, endPoint y: 74, distance: 18.3
click at [355, 89] on p "Dear Shmuel, This email is to inform you that your payment for Shluchim Assist …" at bounding box center [323, 178] width 407 height 179
drag, startPoint x: 294, startPoint y: 60, endPoint x: 366, endPoint y: 78, distance: 74.6
click at [355, 89] on p "Dear Shmuel, This email is to inform you that your payment for Shluchim Assist …" at bounding box center [323, 178] width 407 height 179
click at [366, 89] on p "Dear Shmuel, This email is to inform you that your payment for Shluchim Assist …" at bounding box center [323, 178] width 407 height 179
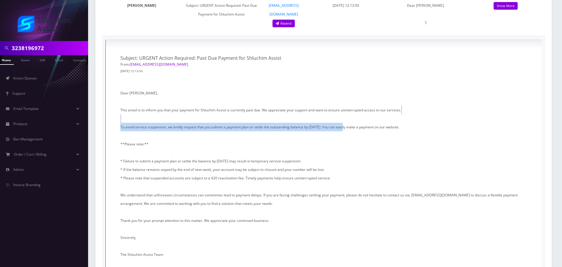
drag, startPoint x: 321, startPoint y: 65, endPoint x: 351, endPoint y: 76, distance: 32.3
click at [350, 89] on p "Dear Shmuel, This email is to inform you that your payment for Shluchim Assist …" at bounding box center [323, 178] width 407 height 179
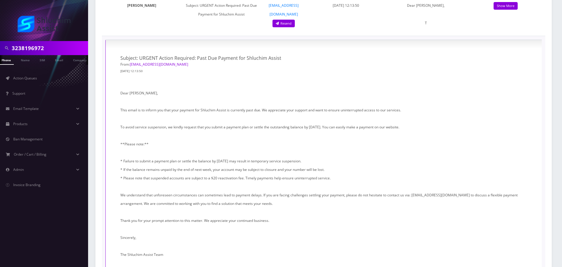
drag, startPoint x: 351, startPoint y: 76, endPoint x: 240, endPoint y: 75, distance: 111.5
click at [351, 89] on p "Dear Shmuel, This email is to inform you that your payment for Shluchim Assist …" at bounding box center [323, 178] width 407 height 179
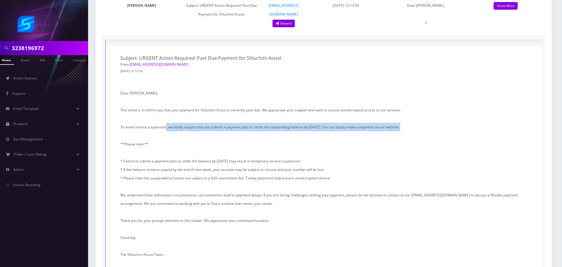
drag, startPoint x: 185, startPoint y: 78, endPoint x: 260, endPoint y: 82, distance: 75.3
click at [248, 89] on p "Dear Shmuel, This email is to inform you that your payment for Shluchim Assist …" at bounding box center [323, 178] width 407 height 179
click at [260, 89] on p "Dear Shmuel, This email is to inform you that your payment for Shluchim Assist …" at bounding box center [323, 178] width 407 height 179
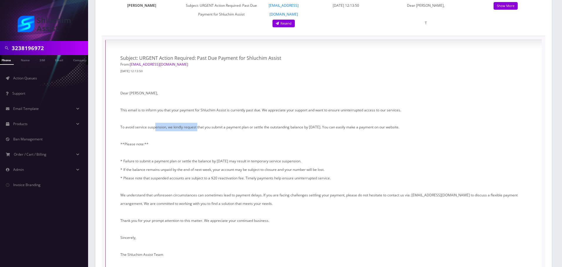
drag, startPoint x: 198, startPoint y: 77, endPoint x: 217, endPoint y: 78, distance: 18.5
click at [208, 89] on p "Dear Shmuel, This email is to inform you that your payment for Shluchim Assist …" at bounding box center [323, 178] width 407 height 179
click at [217, 89] on p "Dear Shmuel, This email is to inform you that your payment for Shluchim Assist …" at bounding box center [323, 178] width 407 height 179
drag, startPoint x: 172, startPoint y: 75, endPoint x: 205, endPoint y: 76, distance: 33.8
click at [198, 89] on p "Dear Shmuel, This email is to inform you that your payment for Shluchim Assist …" at bounding box center [323, 178] width 407 height 179
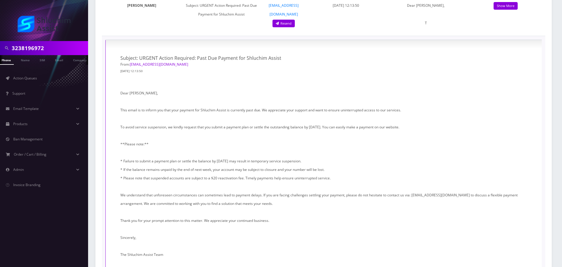
drag, startPoint x: 205, startPoint y: 76, endPoint x: 186, endPoint y: 66, distance: 22.1
click at [205, 89] on p "Dear Shmuel, This email is to inform you that your payment for Shluchim Assist …" at bounding box center [323, 178] width 407 height 179
click at [45, 48] on input "3238196972" at bounding box center [49, 48] width 75 height 11
click at [45, 47] on input "3238196972" at bounding box center [49, 48] width 75 height 11
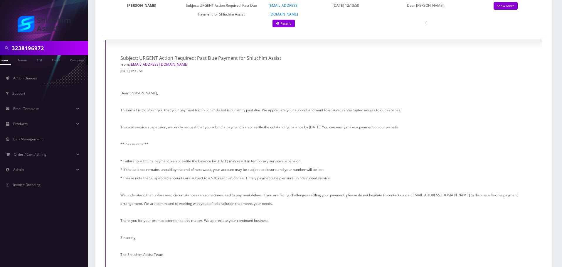
click at [45, 47] on input "3238196972" at bounding box center [49, 48] width 75 height 11
paste input "646-842-8039"
click at [38, 48] on input "646-842-8039" at bounding box center [49, 48] width 75 height 11
type input "6468428039"
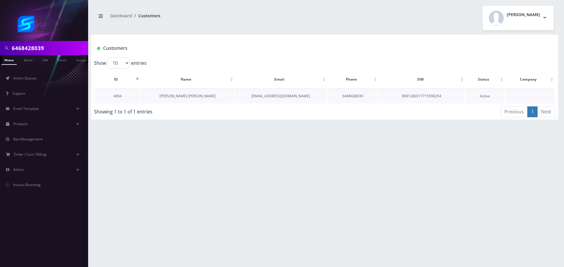
click at [179, 96] on link "[PERSON_NAME] [PERSON_NAME]" at bounding box center [187, 96] width 56 height 5
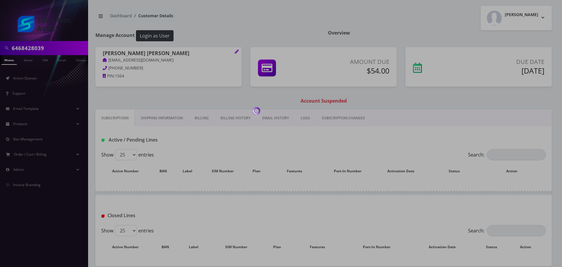
click at [258, 117] on body "6468428039 Phone Name SIM Email Company Customer Action Queues Support Email Te…" at bounding box center [281, 147] width 562 height 295
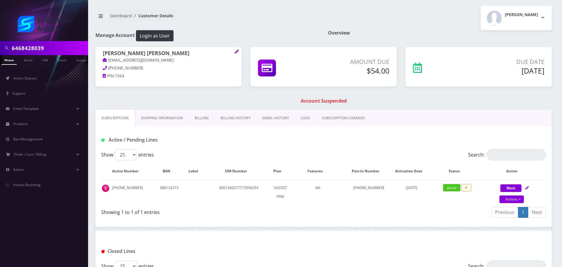
click at [270, 120] on link "EMAIL HISTORY" at bounding box center [275, 118] width 38 height 17
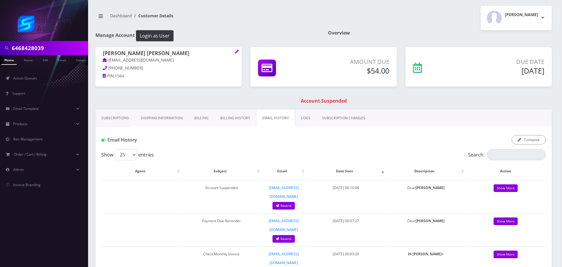
click at [230, 117] on link "Billing History" at bounding box center [235, 118] width 42 height 17
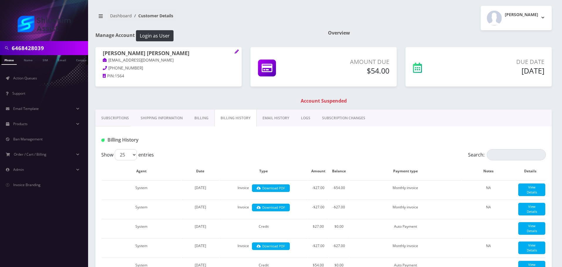
click at [277, 117] on link "EMAIL HISTORY" at bounding box center [276, 118] width 38 height 17
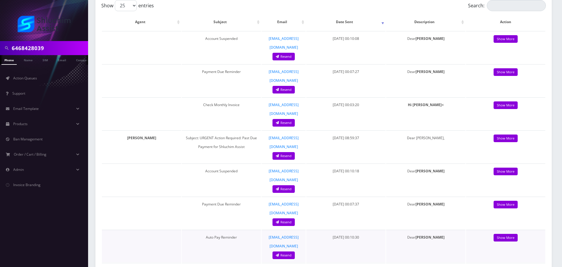
scroll to position [147, 0]
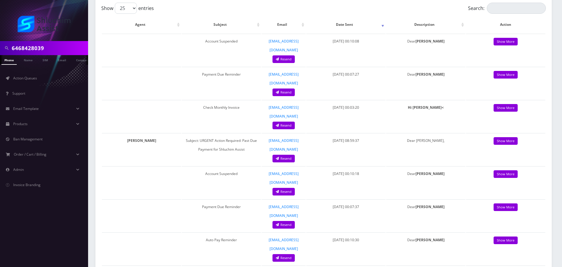
click at [48, 43] on div "6468428039" at bounding box center [44, 48] width 88 height 14
click at [48, 43] on input "6468428039" at bounding box center [49, 48] width 75 height 11
paste input "3155801656"
type input "3155801656"
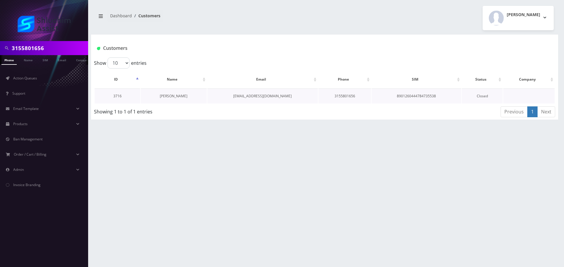
click at [176, 98] on link "[PERSON_NAME]" at bounding box center [174, 96] width 28 height 5
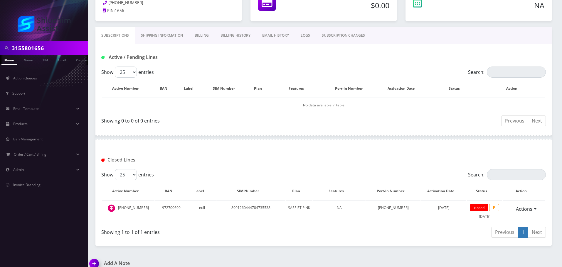
scroll to position [73, 0]
